Goal: Information Seeking & Learning: Learn about a topic

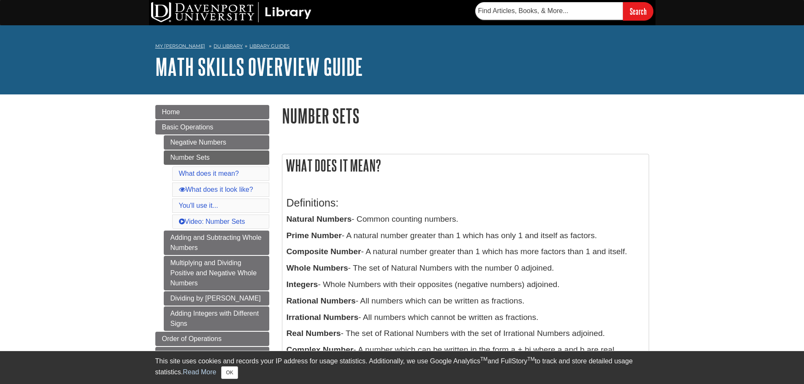
click at [189, 64] on link "Math Skills Overview Guide" at bounding box center [259, 67] width 208 height 26
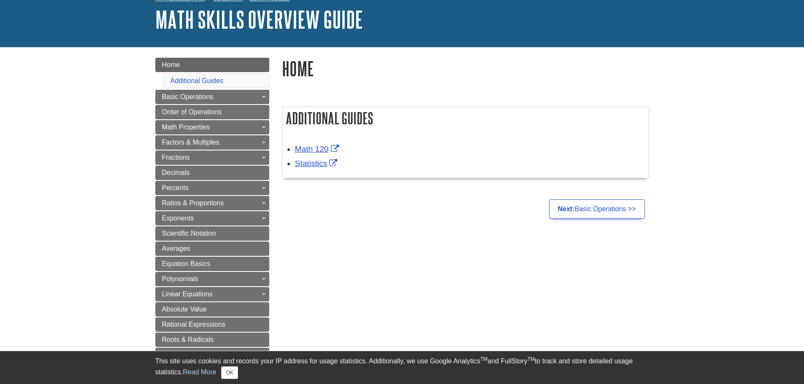
scroll to position [84, 0]
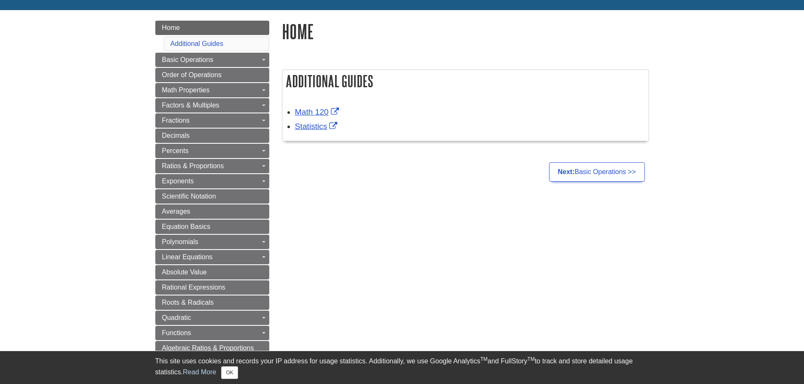
click at [428, 243] on div "Menu Home Additional Guides Basic Operations Toggle Dropdown Negative Numbers N…" at bounding box center [402, 290] width 506 height 561
click at [386, 216] on div "Menu Home Additional Guides Basic Operations Toggle Dropdown Negative Numbers N…" at bounding box center [402, 290] width 506 height 561
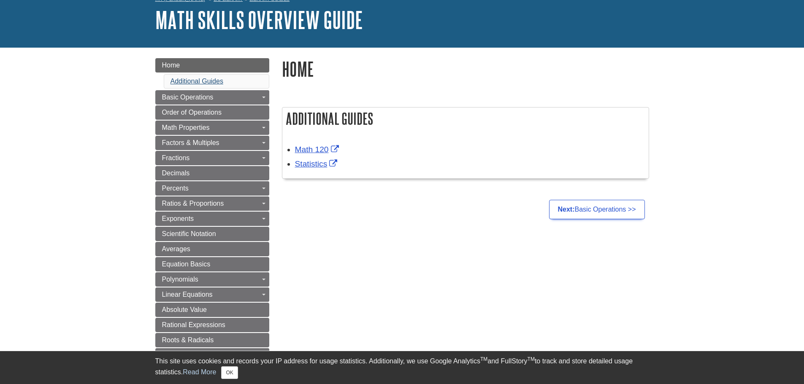
scroll to position [0, 0]
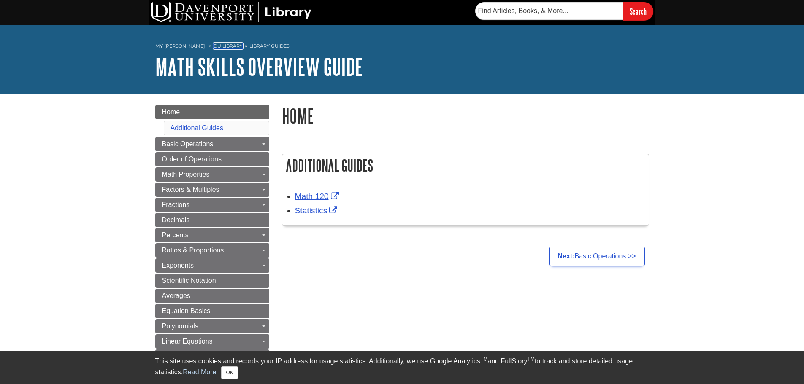
click at [213, 47] on link "DU Library" at bounding box center [227, 46] width 29 height 6
